Goal: Task Accomplishment & Management: Manage account settings

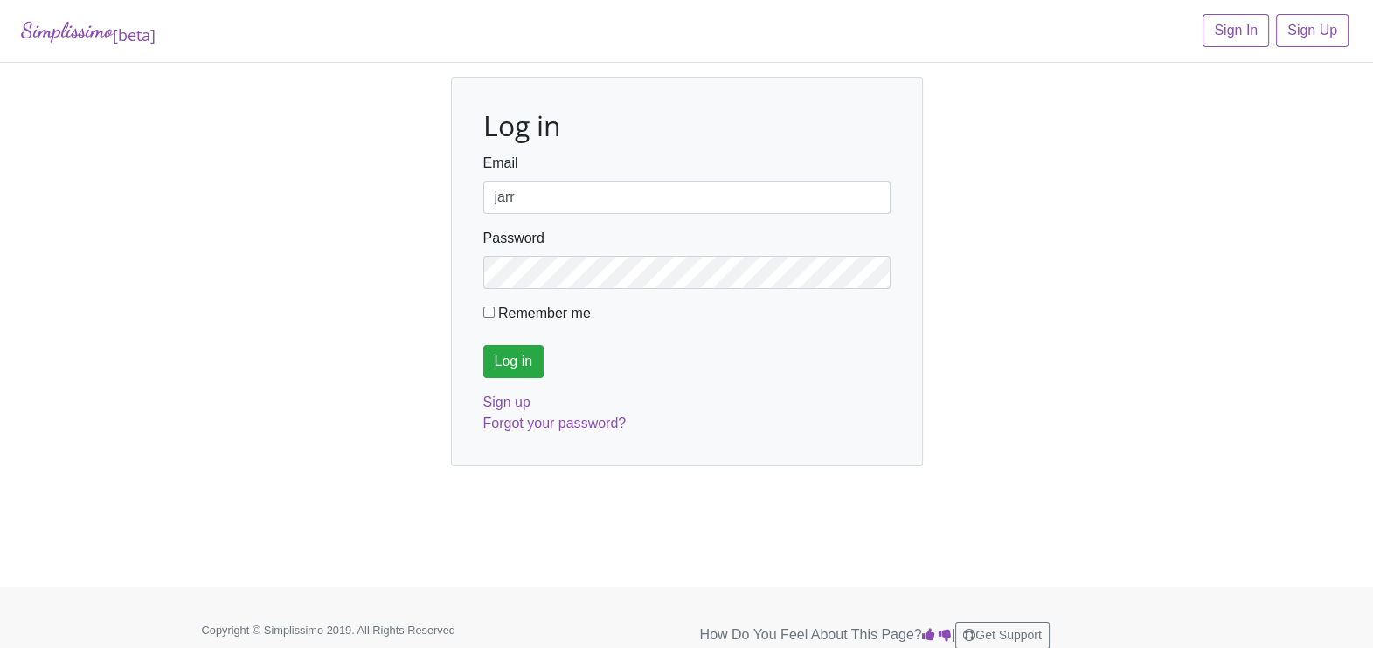
type input "jarras5@aol.com"
click at [483, 345] on input "Log in" at bounding box center [513, 361] width 61 height 33
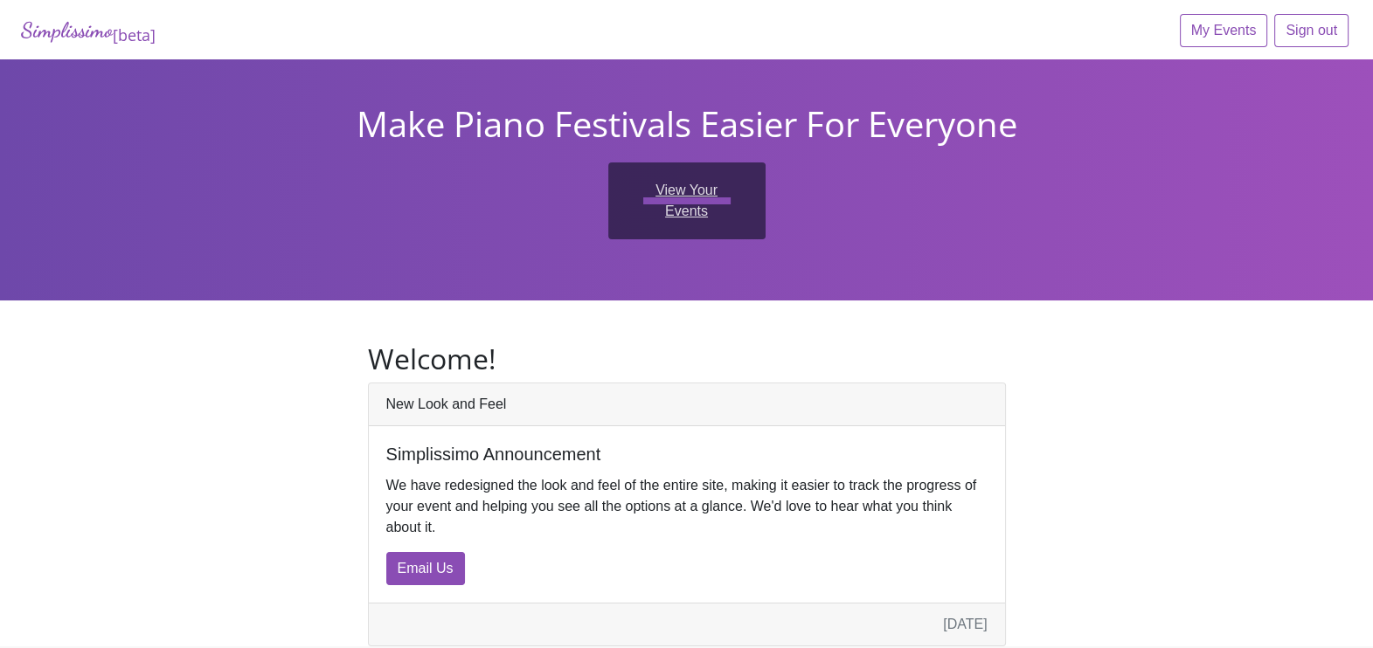
click at [687, 189] on link "View Your Events" at bounding box center [686, 201] width 157 height 77
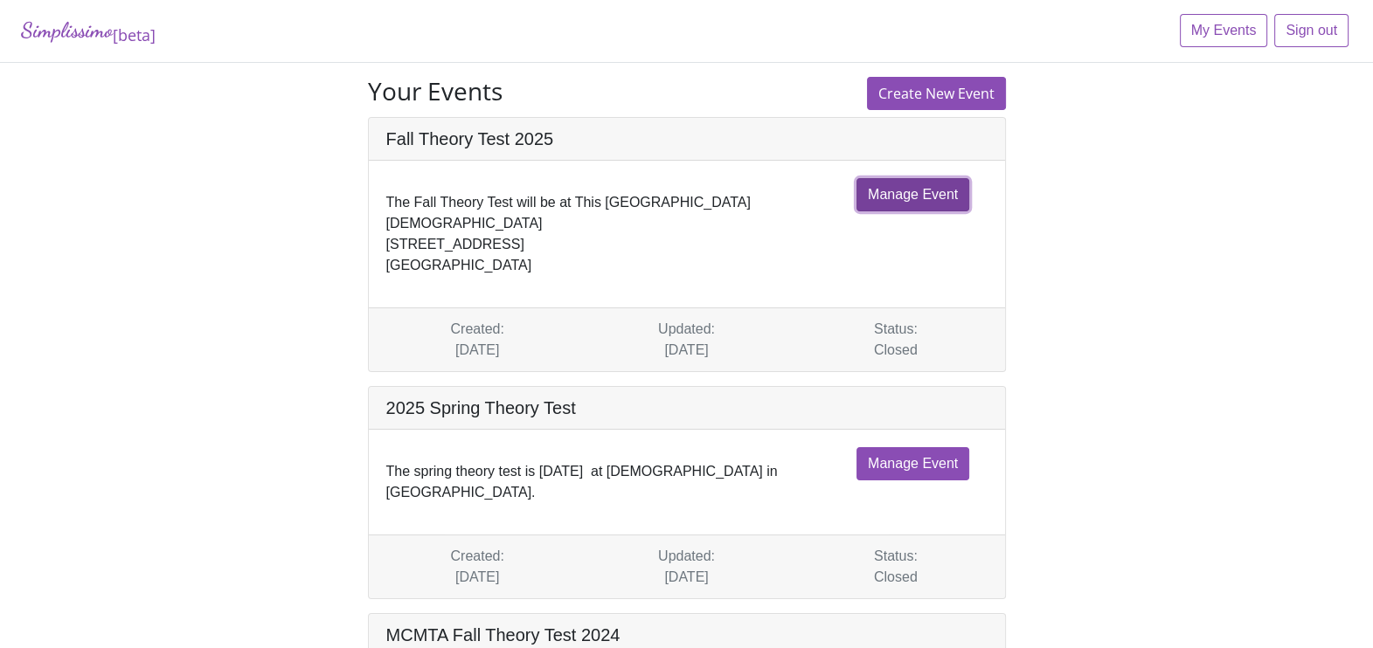
click at [933, 197] on link "Manage Event" at bounding box center [912, 194] width 113 height 33
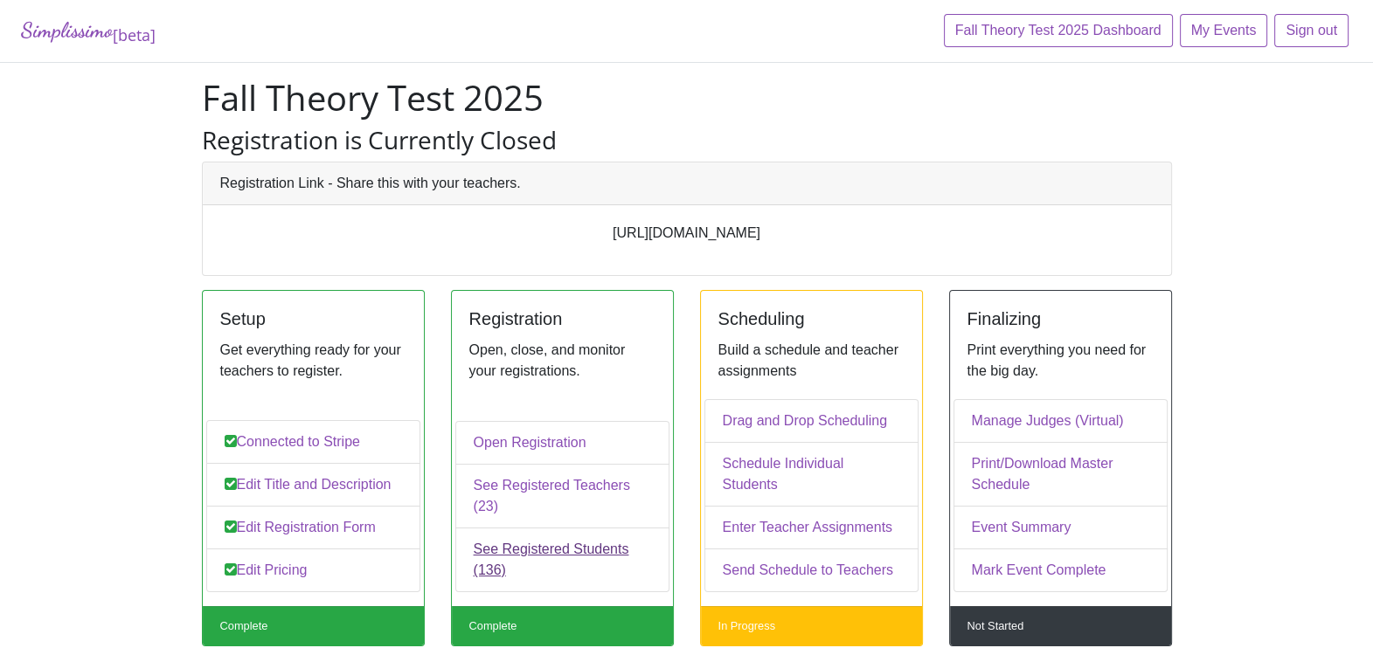
click at [525, 548] on link "See Registered Students (136)" at bounding box center [562, 560] width 214 height 65
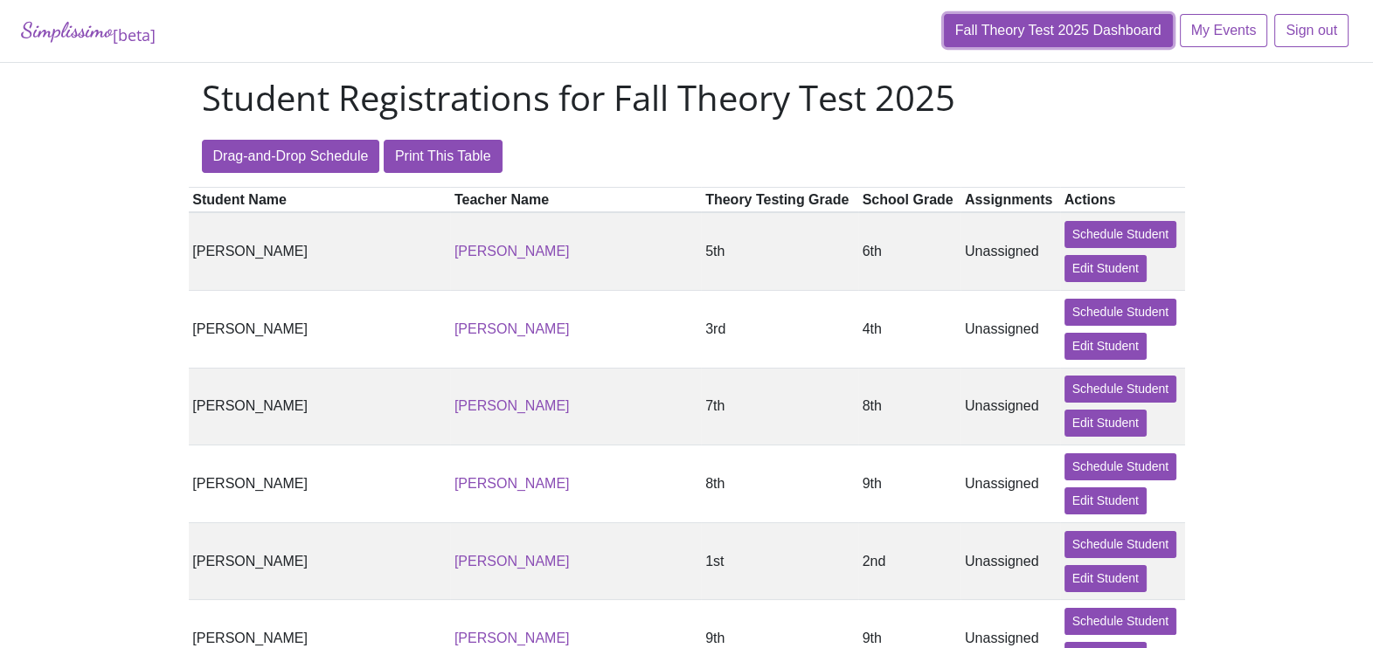
click at [1084, 33] on link "Fall Theory Test 2025 Dashboard" at bounding box center [1058, 30] width 229 height 33
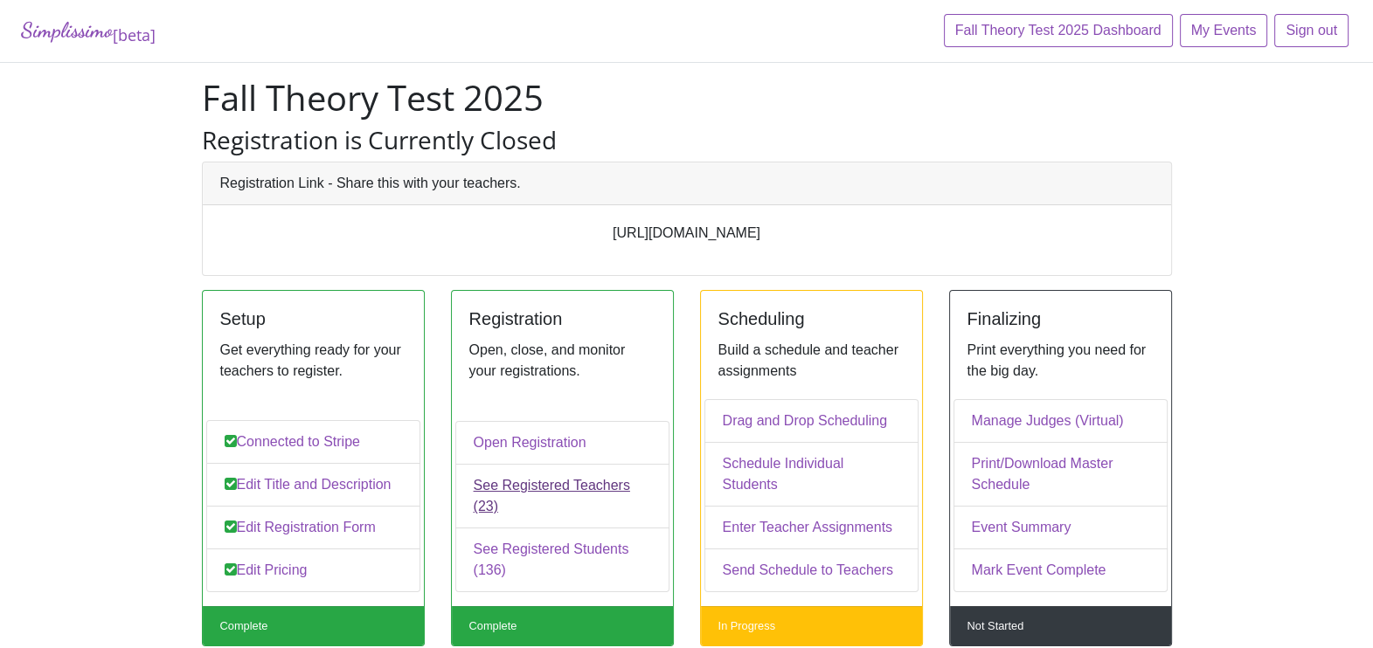
click at [532, 503] on link "See Registered Teachers (23)" at bounding box center [562, 496] width 214 height 65
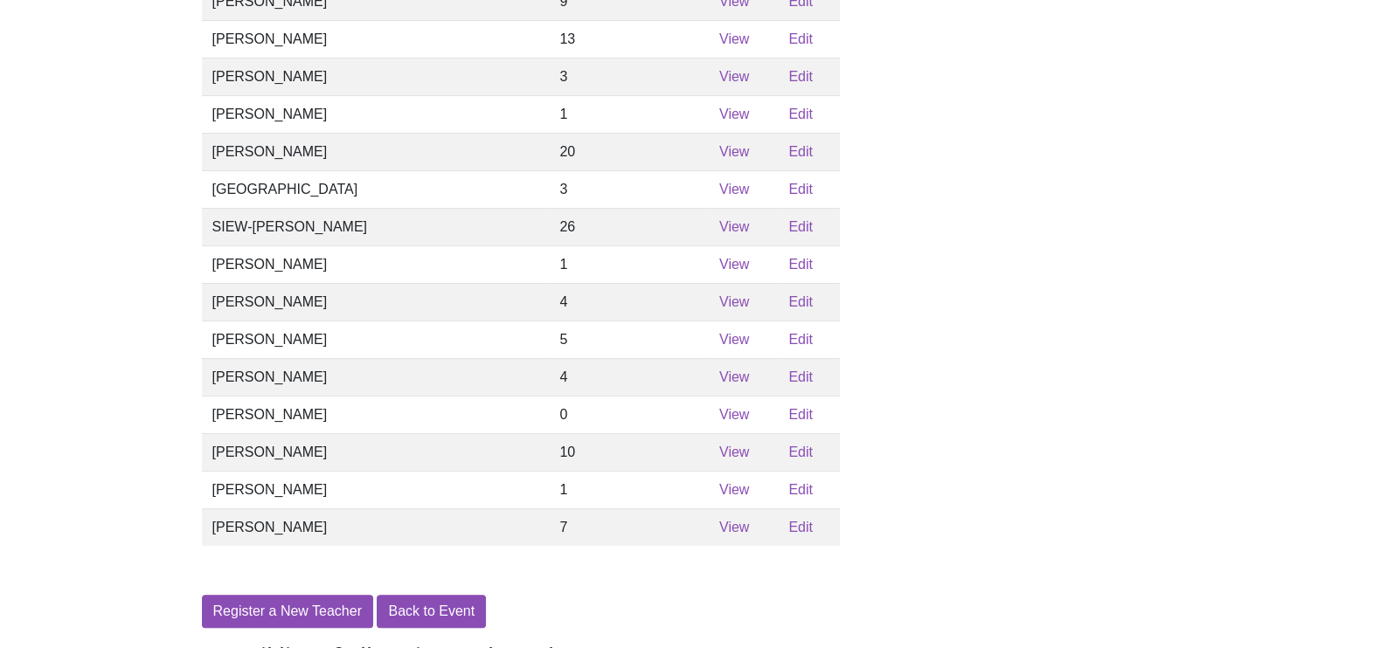
scroll to position [613, 0]
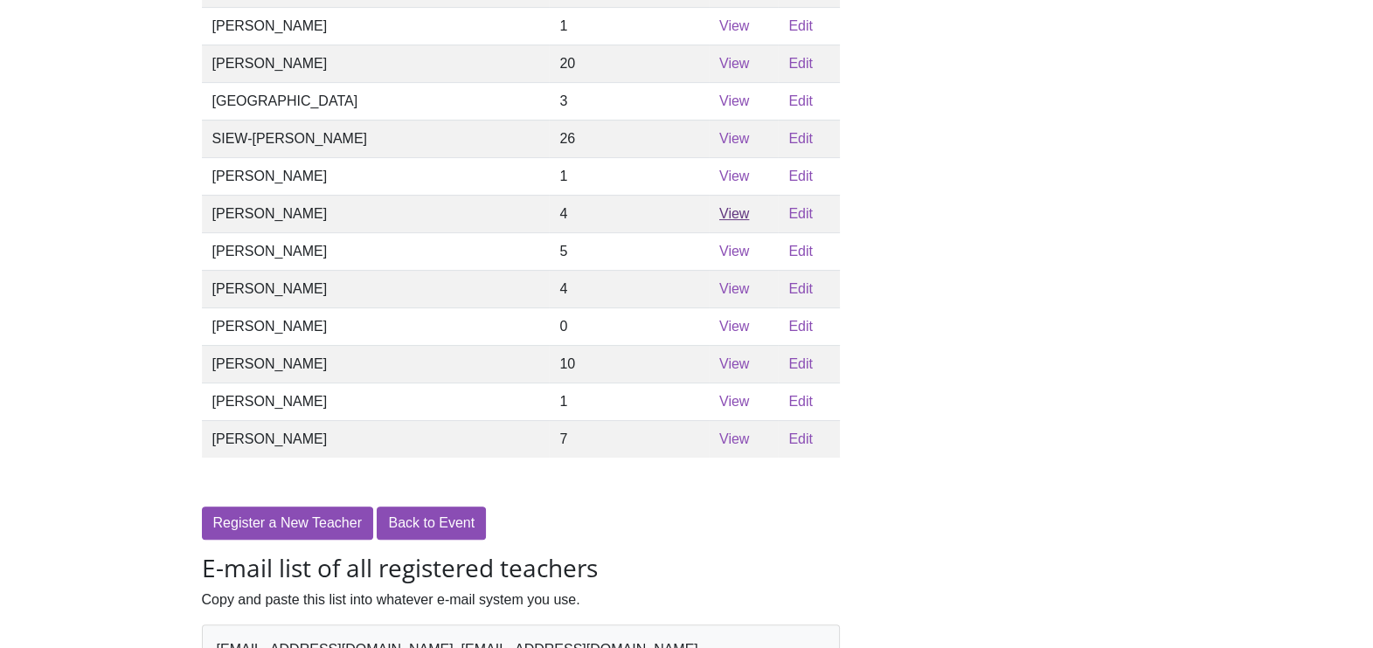
click at [719, 221] on link "View" at bounding box center [734, 213] width 30 height 15
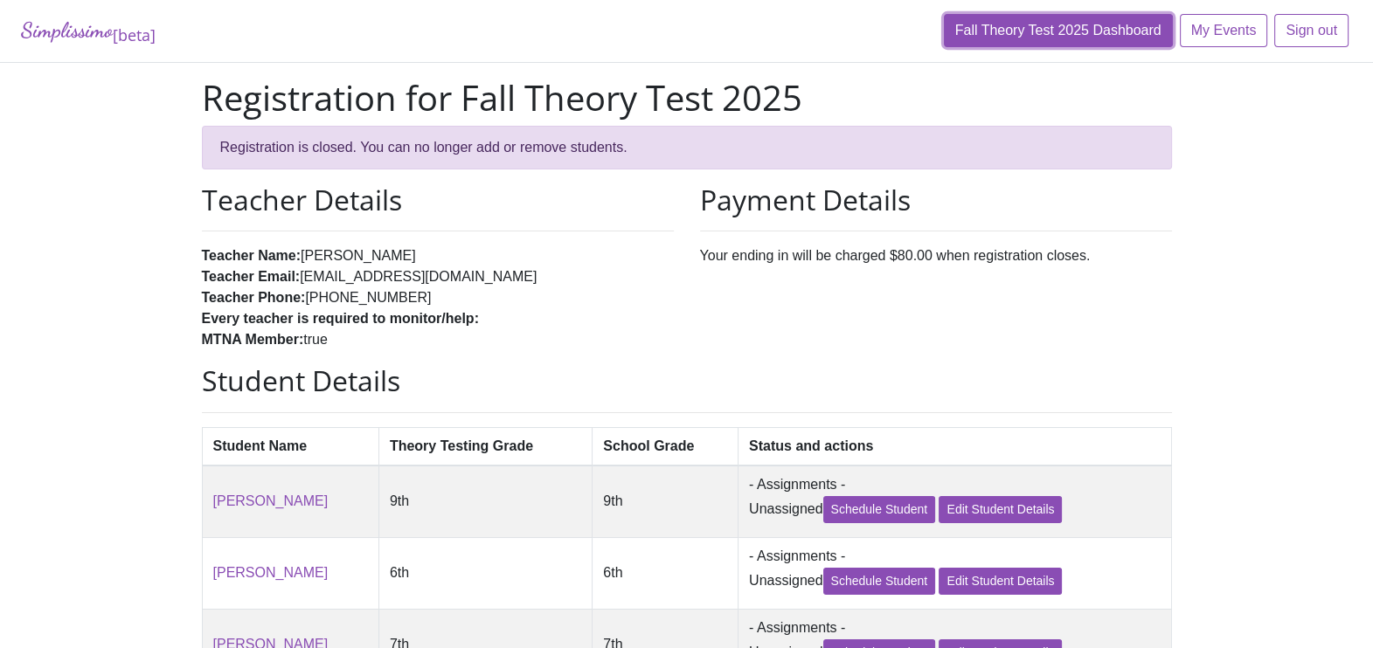
click at [1049, 31] on link "Fall Theory Test 2025 Dashboard" at bounding box center [1058, 30] width 229 height 33
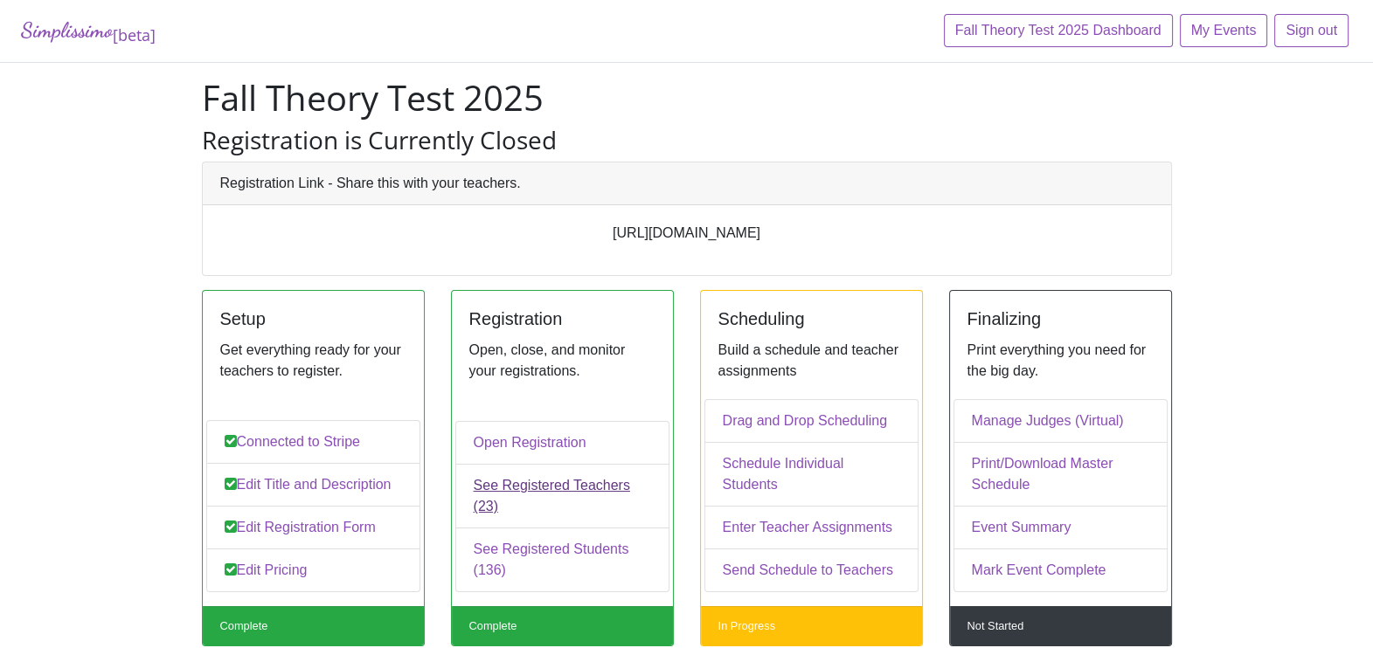
click at [581, 510] on link "See Registered Teachers (23)" at bounding box center [562, 496] width 214 height 65
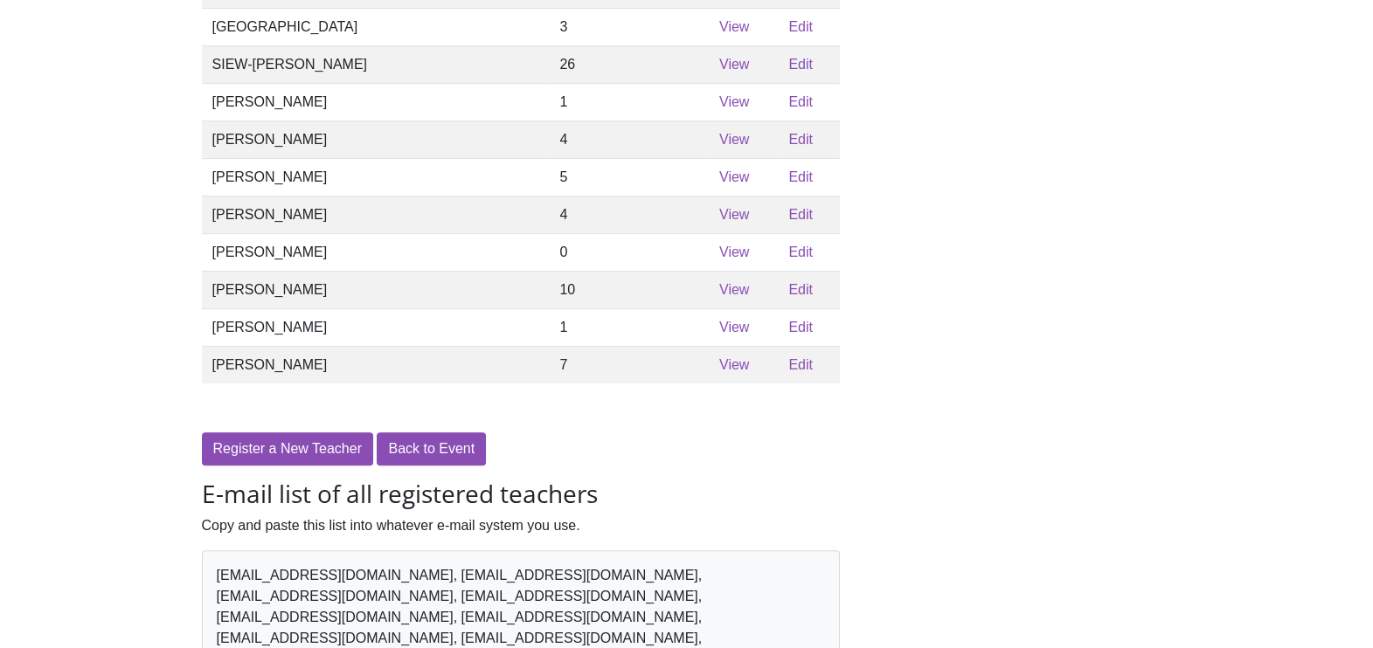
scroll to position [685, 0]
click at [719, 149] on link "View" at bounding box center [734, 141] width 30 height 15
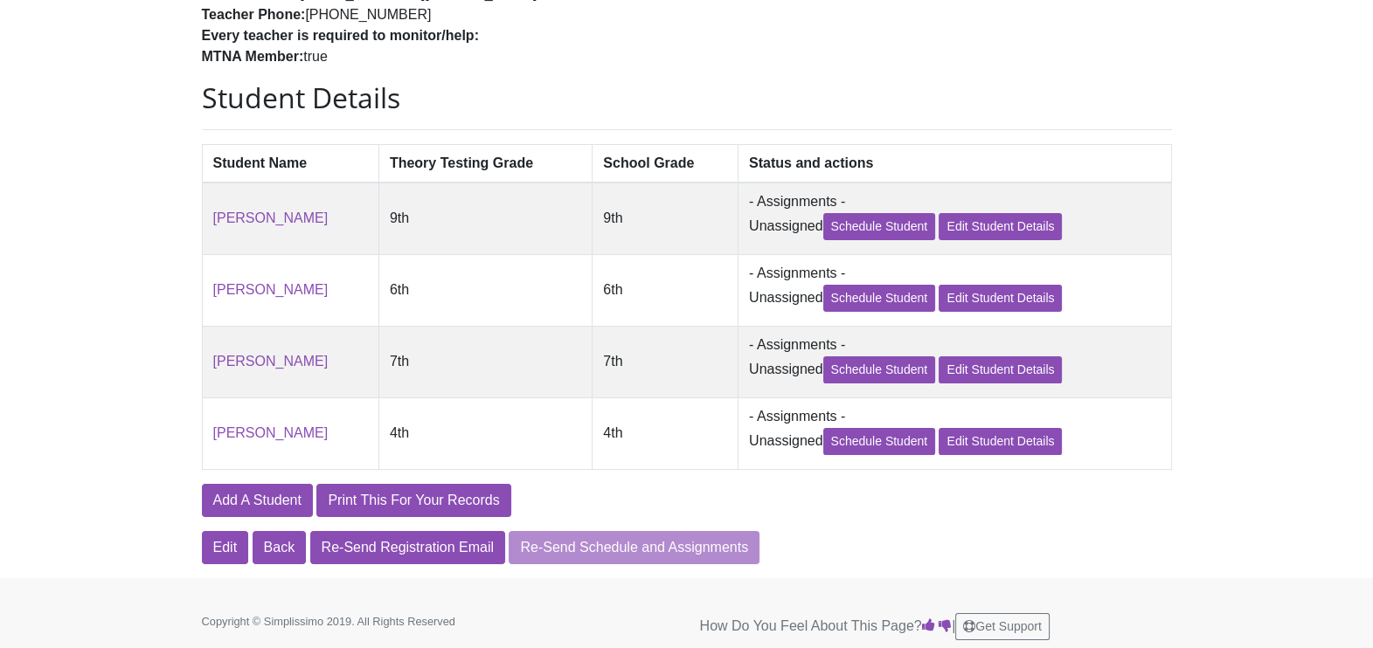
scroll to position [284, 0]
